Goal: Task Accomplishment & Management: Complete application form

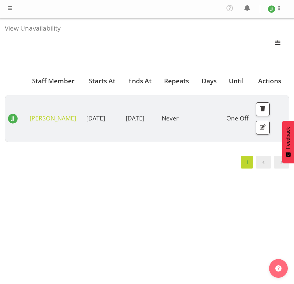
click at [156, 196] on div "Starts At Staff Member Starts At Ends At Repeats Days Until Actions [PERSON_NAM…" at bounding box center [147, 184] width 285 height 249
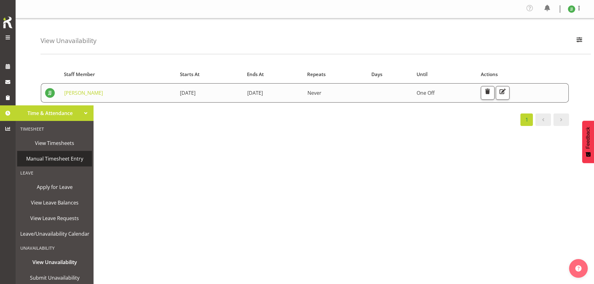
click at [58, 157] on span "Manual Timesheet Entry" at bounding box center [54, 158] width 69 height 9
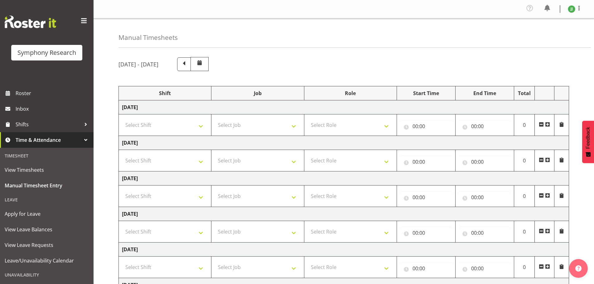
click at [147, 134] on td "Select Shift !!Weekend Residential (Roster IT Shift Label) *Business 9/10am ~ 4…" at bounding box center [165, 125] width 93 height 22
click at [157, 130] on select "Select Shift !!Weekend Residential (Roster IT Shift Label) *Business 9/10am ~ 4…" at bounding box center [165, 125] width 86 height 12
select select "81298"
click at [122, 119] on select "Select Shift !!Weekend Residential (Roster IT Shift Label) *Business 9/10am ~ 4…" at bounding box center [165, 125] width 86 height 12
click at [279, 126] on select "Select Job 550060 IF Admin 553492 World Poll Aus Wave 2 Main 2025 553493 World …" at bounding box center [257, 125] width 86 height 12
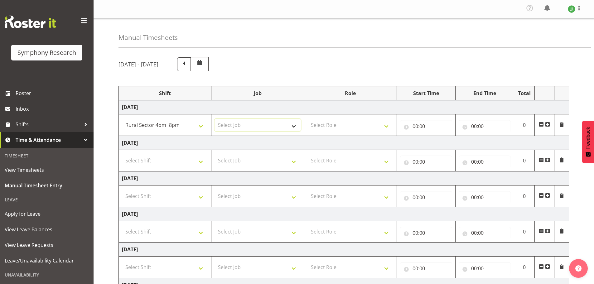
select select "10587"
click at [214, 119] on select "Select Job 550060 IF Admin 553492 World Poll Aus Wave 2 Main 2025 553493 World …" at bounding box center [257, 125] width 86 height 12
click at [353, 130] on select "Select Role Briefing Interviewing" at bounding box center [350, 125] width 86 height 12
select select "47"
click at [307, 119] on select "Select Role Briefing Interviewing" at bounding box center [350, 125] width 86 height 12
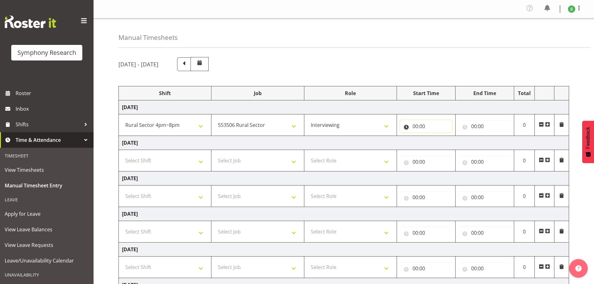
click at [417, 126] on input "00:00" at bounding box center [426, 126] width 52 height 12
click at [443, 144] on select "00 01 02 03 04 05 06 07 08 09 10 11 12 13 14 15 16 17 18 19 20 21 22 23" at bounding box center [442, 142] width 14 height 12
select select "16"
click at [435, 136] on select "00 01 02 03 04 05 06 07 08 09 10 11 12 13 14 15 16 17 18 19 20 21 22 23" at bounding box center [442, 142] width 14 height 12
type input "16:00"
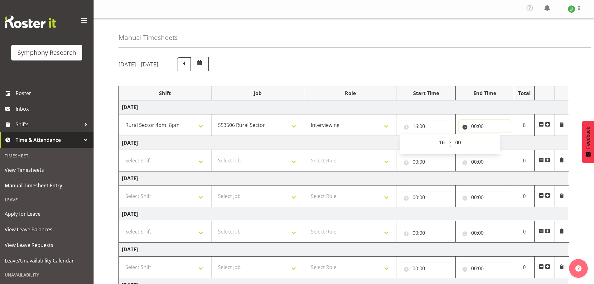
click at [476, 127] on input "00:00" at bounding box center [485, 126] width 52 height 12
click at [475, 127] on input "00:00" at bounding box center [485, 126] width 52 height 12
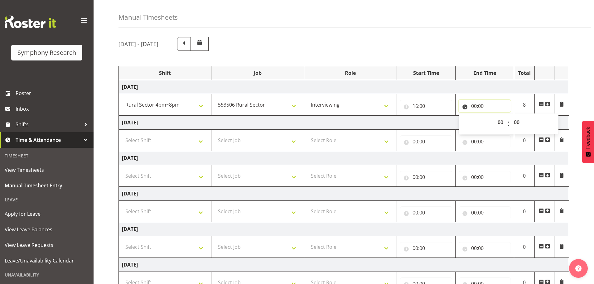
scroll to position [21, 0]
click at [498, 126] on select "00 01 02 03 04 05 06 07 08 09 10 11 12 13 14 15 16 17 18 19 20 21 22 23" at bounding box center [501, 121] width 14 height 12
select select "20"
click at [494, 115] on select "00 01 02 03 04 05 06 07 08 09 10 11 12 13 14 15 16 17 18 19 20 21 22 23" at bounding box center [501, 121] width 14 height 12
type input "20:00"
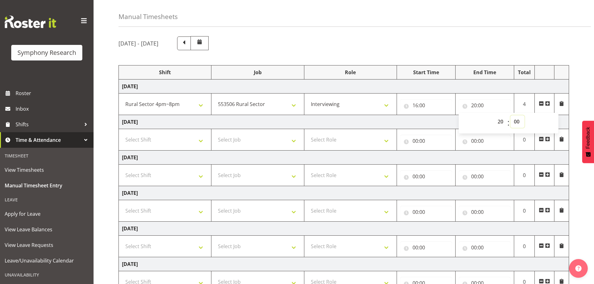
click at [517, 121] on select "00 01 02 03 04 05 06 07 08 09 10 11 12 13 14 15 16 17 18 19 20 21 22 23 24 25 2…" at bounding box center [517, 121] width 14 height 12
select select "17"
click at [510, 115] on select "00 01 02 03 04 05 06 07 08 09 10 11 12 13 14 15 16 17 18 19 20 21 22 23 24 25 2…" at bounding box center [517, 121] width 14 height 12
type input "20:17"
click at [418, 122] on td "Tuesday 9th September 2025" at bounding box center [344, 122] width 450 height 14
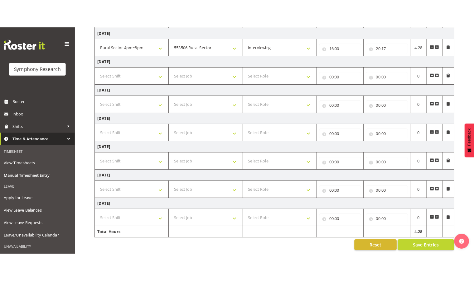
scroll to position [105, 0]
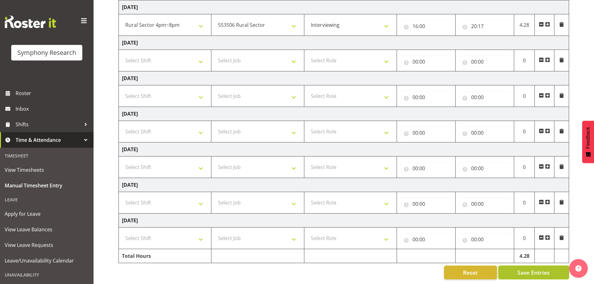
click at [544, 268] on span "Save Entries" at bounding box center [533, 272] width 32 height 8
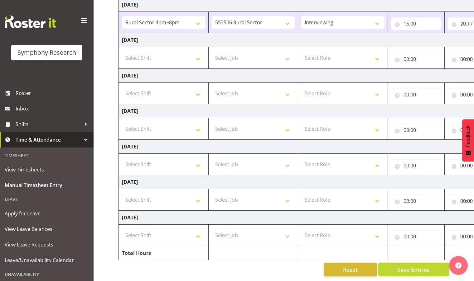
scroll to position [107, 0]
click at [411, 266] on span "Save Entries" at bounding box center [413, 270] width 32 height 8
click at [32, 169] on span "View Timesheets" at bounding box center [47, 169] width 84 height 9
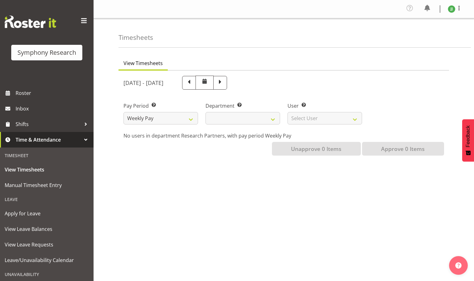
select select
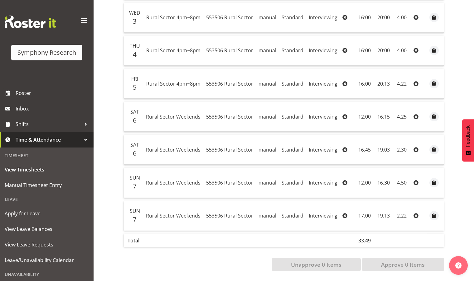
scroll to position [219, 0]
click at [49, 140] on span "Time & Attendance" at bounding box center [48, 139] width 65 height 9
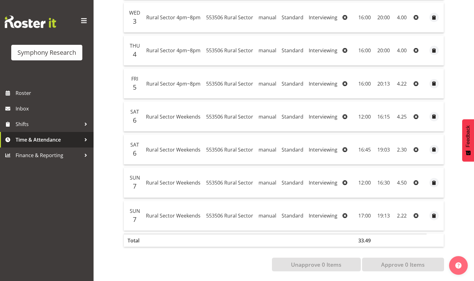
click at [73, 143] on span "Time & Attendance" at bounding box center [48, 139] width 65 height 9
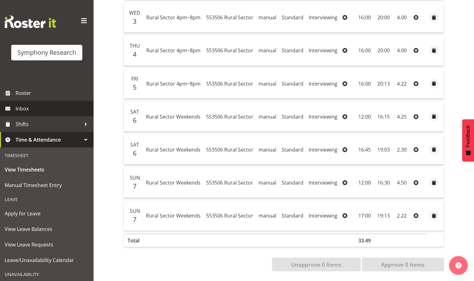
click at [29, 112] on span "Inbox" at bounding box center [53, 108] width 75 height 9
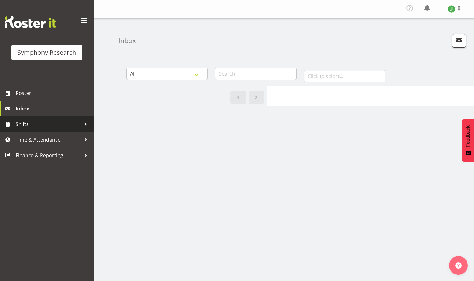
click at [35, 124] on span "Shifts" at bounding box center [48, 124] width 65 height 9
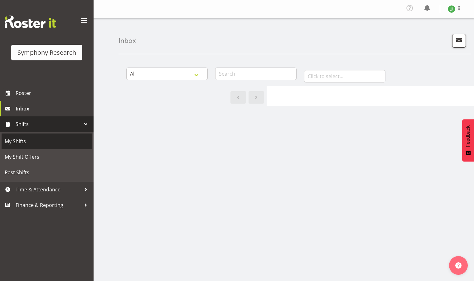
click at [31, 135] on link "My Shifts" at bounding box center [47, 142] width 90 height 16
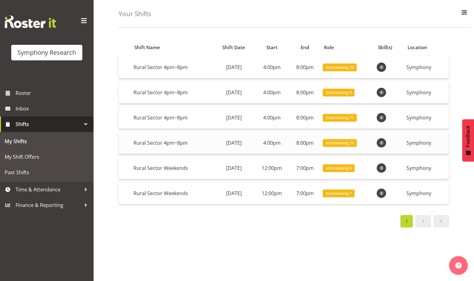
scroll to position [31, 0]
